Goal: Ask a question

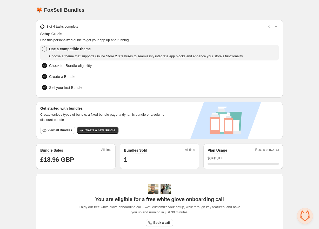
click at [303, 215] on span "Open chat" at bounding box center [306, 216] width 16 height 16
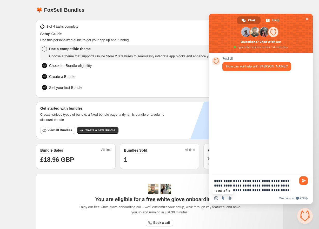
type textarea "**********"
click at [222, 199] on input "Send a file" at bounding box center [223, 198] width 4 height 4
type input "**********"
click at [296, 189] on textarea "**********" at bounding box center [255, 185] width 82 height 14
type textarea "**********"
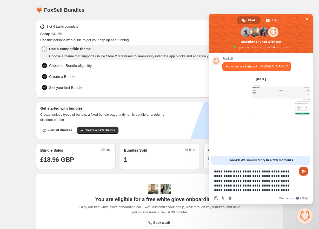
type textarea "**********"
click at [305, 172] on span "Send" at bounding box center [304, 171] width 4 height 4
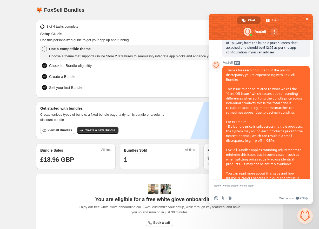
scroll to position [72, 0]
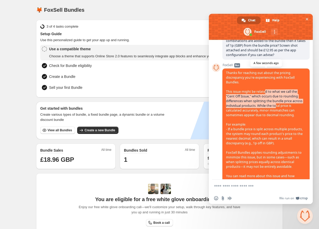
drag, startPoint x: 266, startPoint y: 89, endPoint x: 273, endPoint y: 101, distance: 13.6
click at [273, 101] on span "Thanks for reaching out about the pricing discrepancy you're experiencing with …" at bounding box center [265, 143] width 79 height 145
drag, startPoint x: 264, startPoint y: 89, endPoint x: 272, endPoint y: 105, distance: 17.7
click at [272, 105] on span "Thanks for reaching out about the pricing discrepancy you're experiencing with …" at bounding box center [265, 143] width 79 height 145
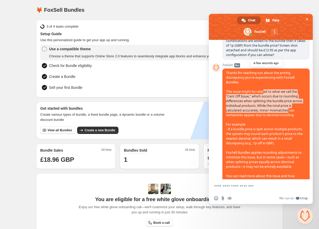
click at [272, 105] on span "Thanks for reaching out about the pricing discrepancy you're experiencing with …" at bounding box center [265, 143] width 79 height 145
drag, startPoint x: 265, startPoint y: 89, endPoint x: 275, endPoint y: 107, distance: 20.4
click at [275, 107] on span "Thanks for reaching out about the pricing discrepancy you're experiencing with …" at bounding box center [265, 143] width 79 height 145
drag, startPoint x: 268, startPoint y: 93, endPoint x: 277, endPoint y: 108, distance: 17.6
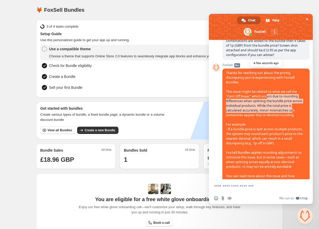
click at [277, 108] on span "Thanks for reaching out about the pricing discrepancy you're experiencing with …" at bounding box center [265, 143] width 79 height 145
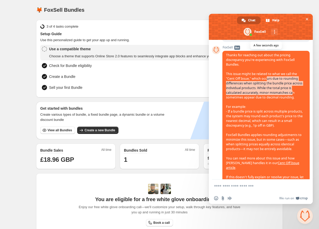
scroll to position [94, 0]
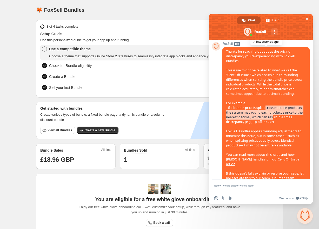
drag, startPoint x: 266, startPoint y: 104, endPoint x: 274, endPoint y: 115, distance: 13.8
click at [274, 115] on span "Thanks for reaching out about the pricing discrepancy you're experiencing with …" at bounding box center [265, 121] width 79 height 145
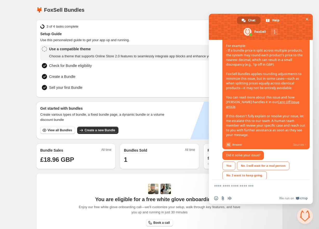
scroll to position [153, 0]
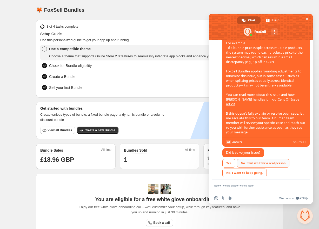
click at [270, 159] on div "No. I will wait for a real person" at bounding box center [263, 163] width 53 height 9
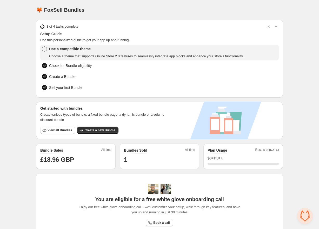
click at [305, 216] on span "Open chat" at bounding box center [306, 216] width 16 height 16
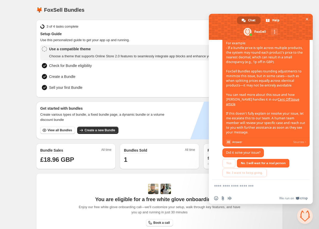
click at [226, 187] on textarea "Compose your message..." at bounding box center [255, 186] width 82 height 5
type textarea "**********"
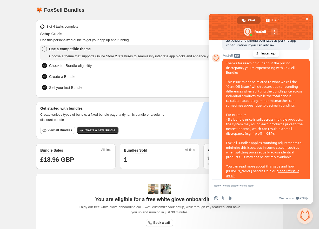
scroll to position [254, 0]
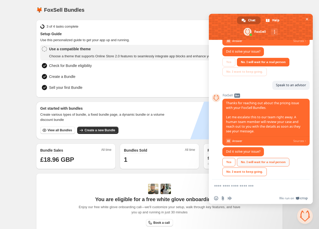
click at [276, 158] on div "No. I will wait for a real person" at bounding box center [263, 162] width 53 height 9
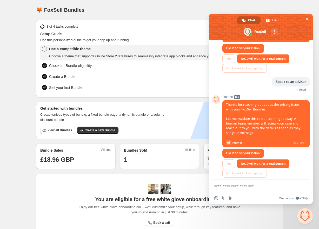
scroll to position [259, 0]
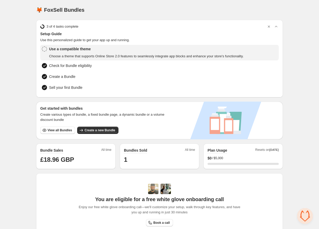
click at [306, 217] on span "Open chat" at bounding box center [306, 216] width 16 height 16
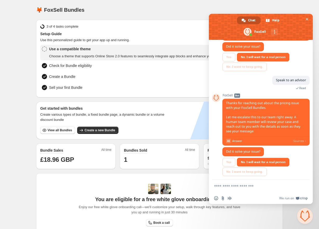
click at [249, 184] on textarea "Compose your message..." at bounding box center [255, 186] width 82 height 5
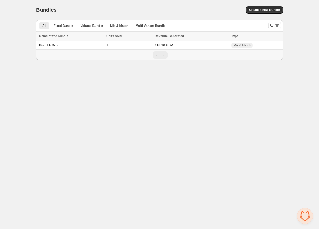
scroll to position [153, 0]
click at [58, 46] on td "Build A Box" at bounding box center [70, 45] width 69 height 9
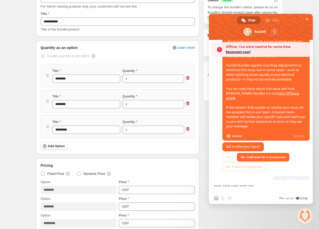
scroll to position [259, 0]
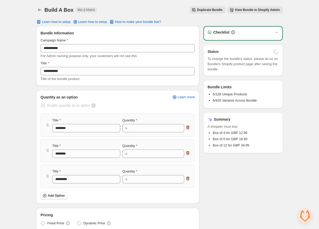
scroll to position [259, 0]
